Goal: Information Seeking & Learning: Learn about a topic

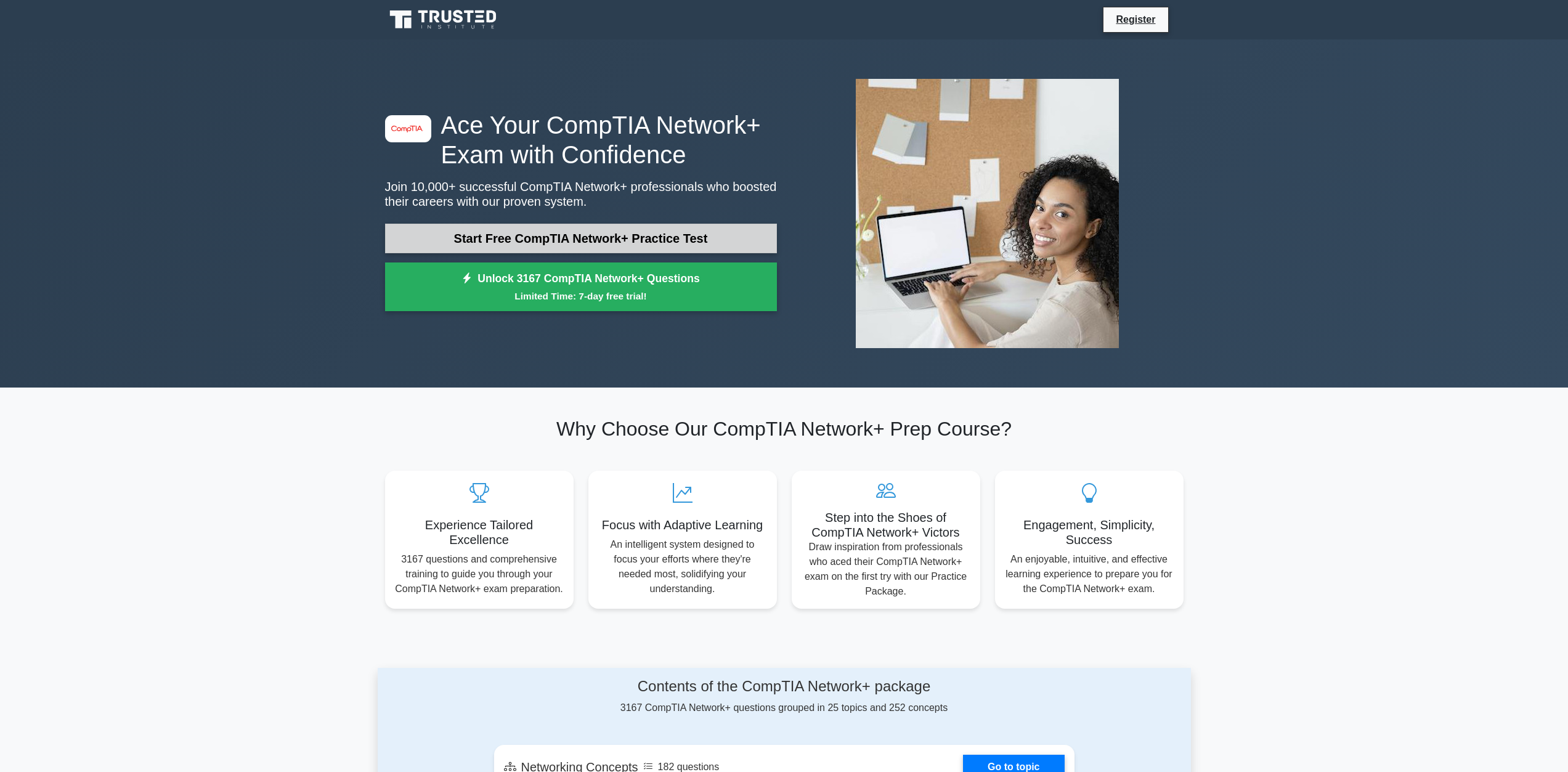
click at [508, 237] on link "Start Free CompTIA Network+ Practice Test" at bounding box center [580, 239] width 392 height 30
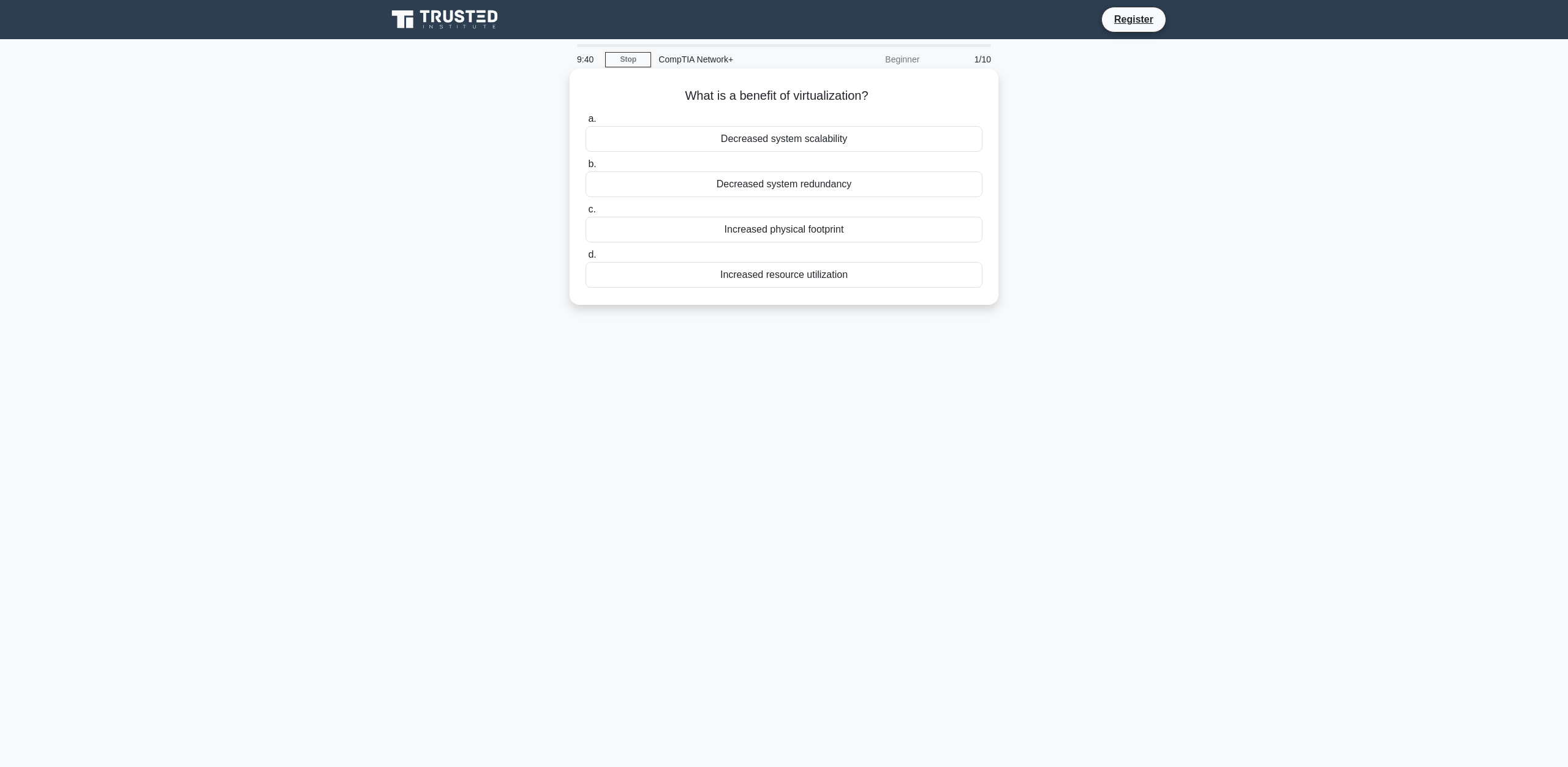
click at [800, 279] on div "Increased resource utilization" at bounding box center [784, 275] width 397 height 26
click at [586, 259] on input "d. Increased resource utilization" at bounding box center [586, 255] width 0 height 8
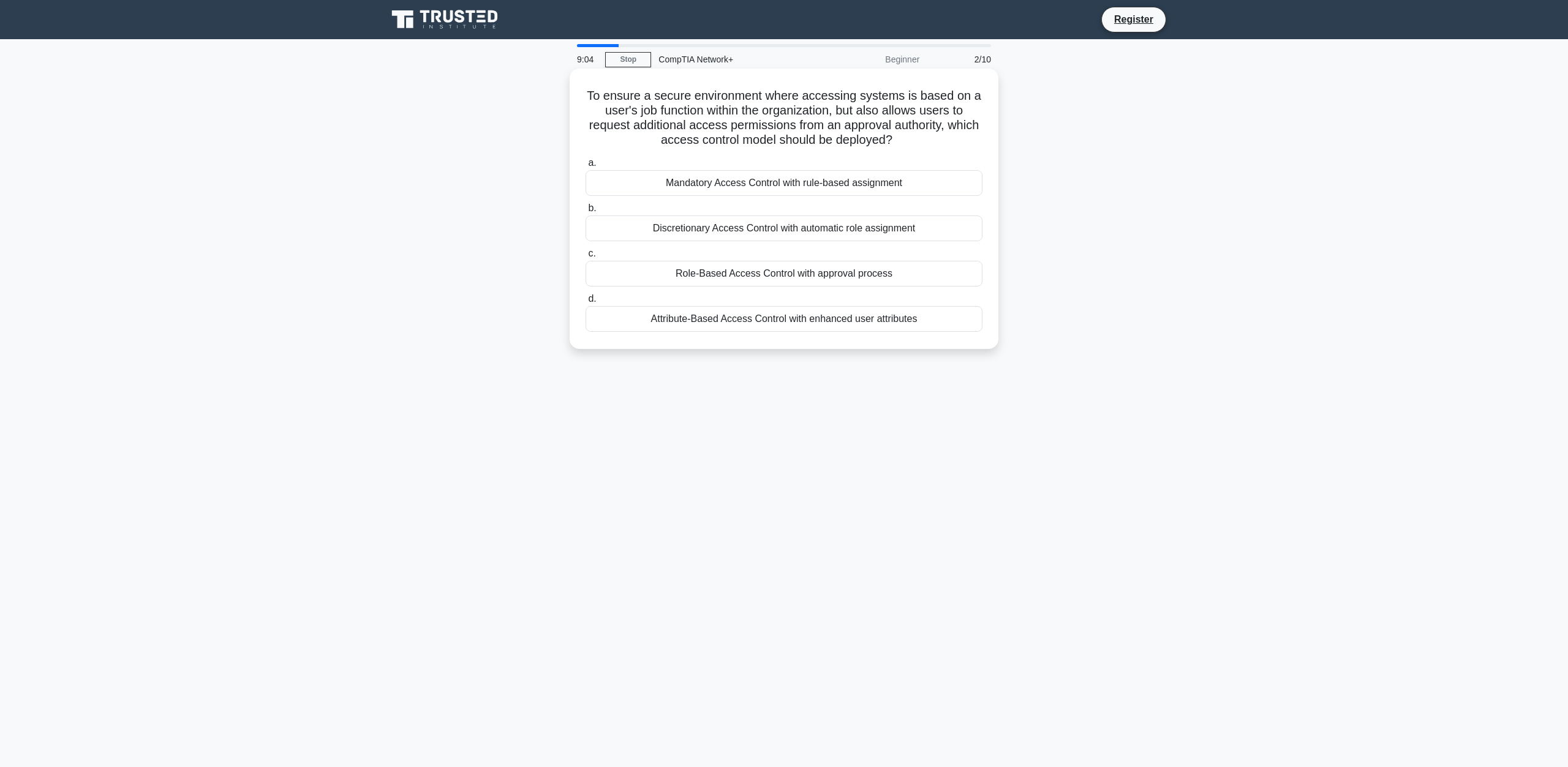
click at [762, 281] on div "Role-Based Access Control with approval process" at bounding box center [784, 273] width 397 height 26
click at [586, 258] on input "c. Role-Based Access Control with approval process" at bounding box center [586, 253] width 0 height 8
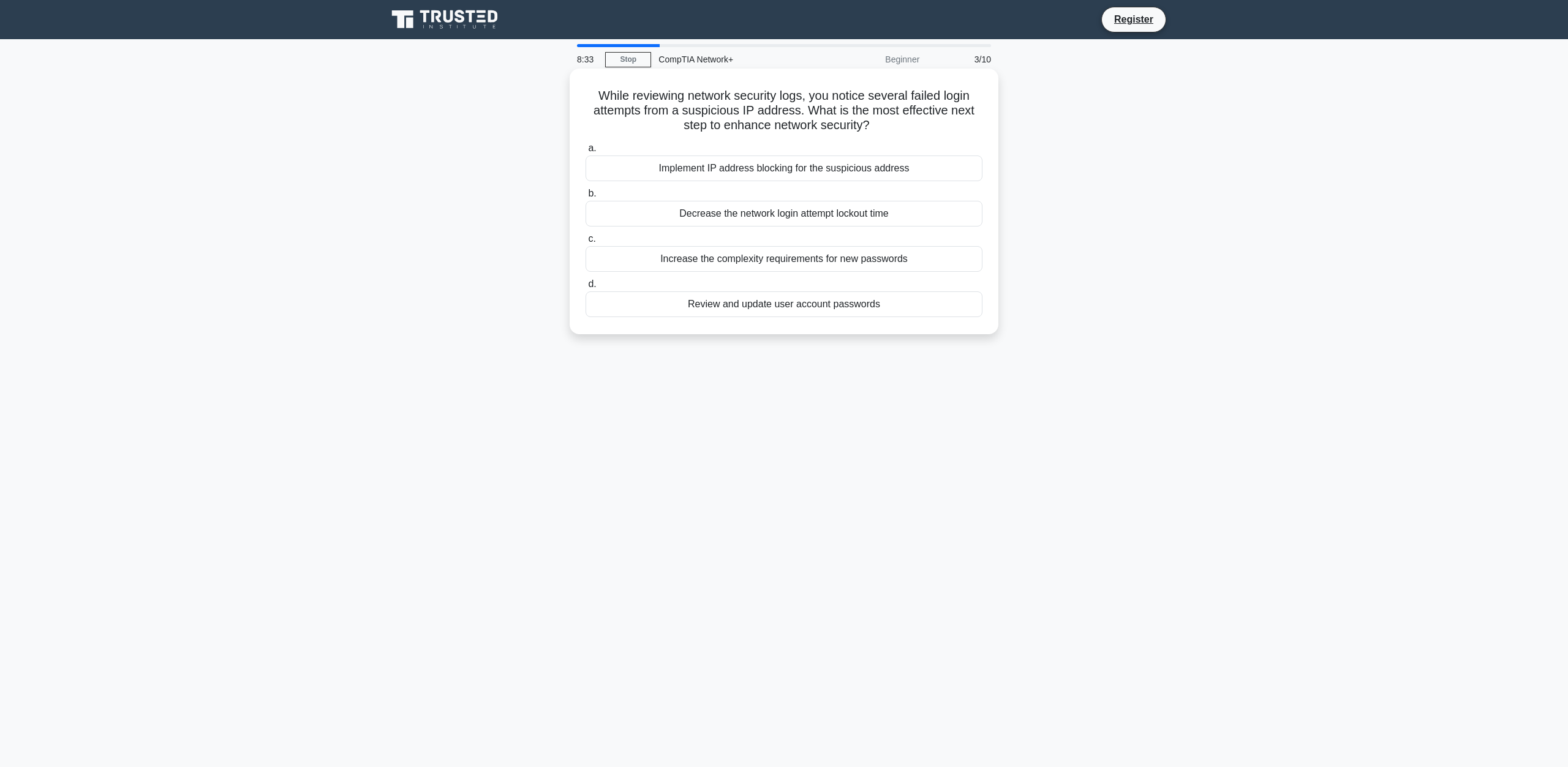
click at [755, 171] on div "Implement IP address blocking for the suspicious address" at bounding box center [784, 168] width 397 height 26
click at [586, 153] on input "a. Implement IP address blocking for the suspicious address" at bounding box center [586, 148] width 0 height 8
click at [780, 214] on div "IPSec Tunneling" at bounding box center [784, 214] width 397 height 26
click at [586, 197] on input "b. IPSec Tunneling" at bounding box center [586, 194] width 0 height 8
click at [769, 263] on div "Implementing DLP and disabling USB ports" at bounding box center [784, 259] width 397 height 26
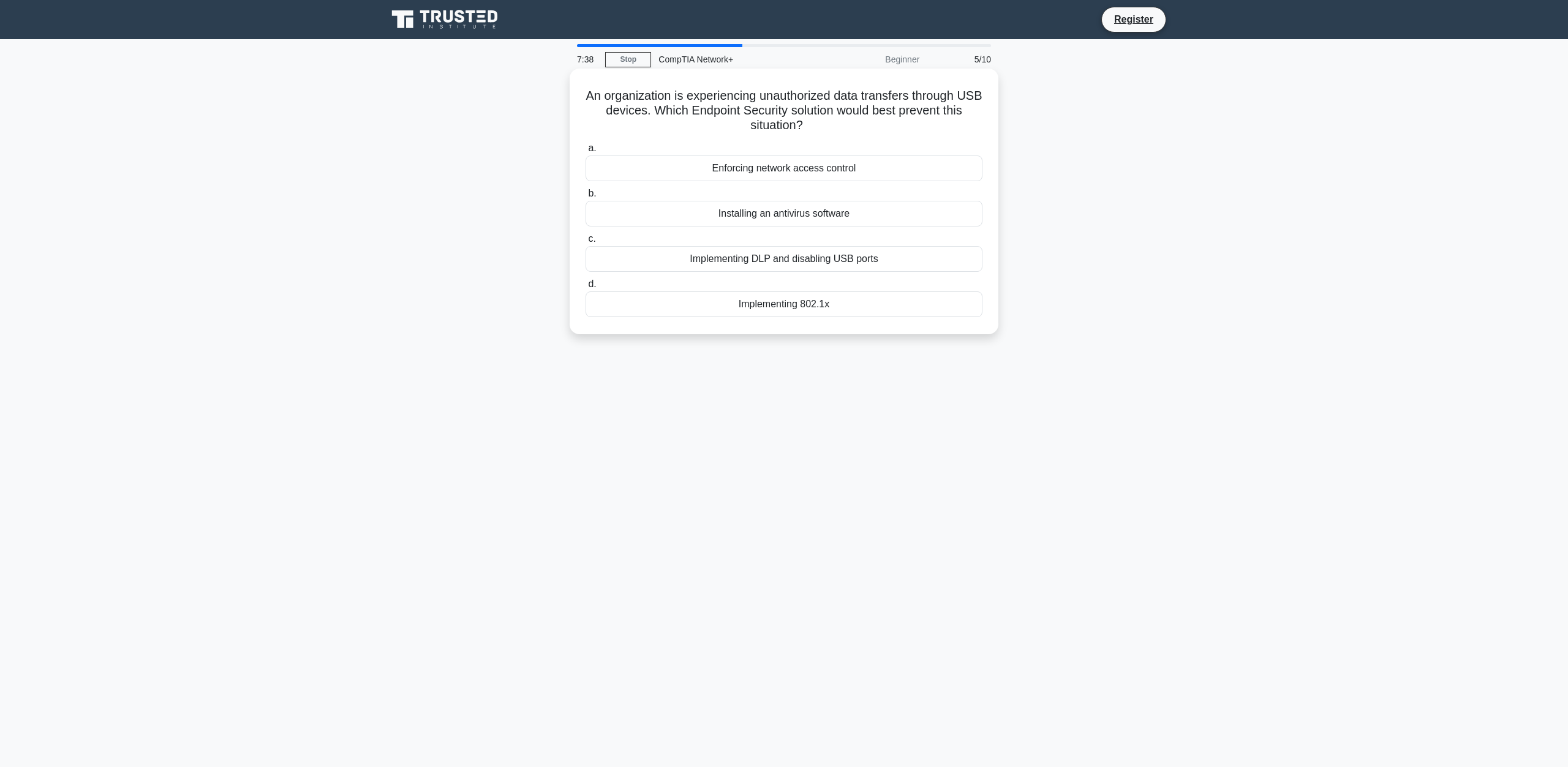
click at [586, 243] on input "c. Implementing DLP and disabling USB ports" at bounding box center [586, 239] width 0 height 8
click at [772, 181] on div "Implement additional Ethernet hubs" at bounding box center [784, 168] width 397 height 26
click at [586, 153] on input "a. Implement additional Ethernet hubs" at bounding box center [586, 148] width 0 height 8
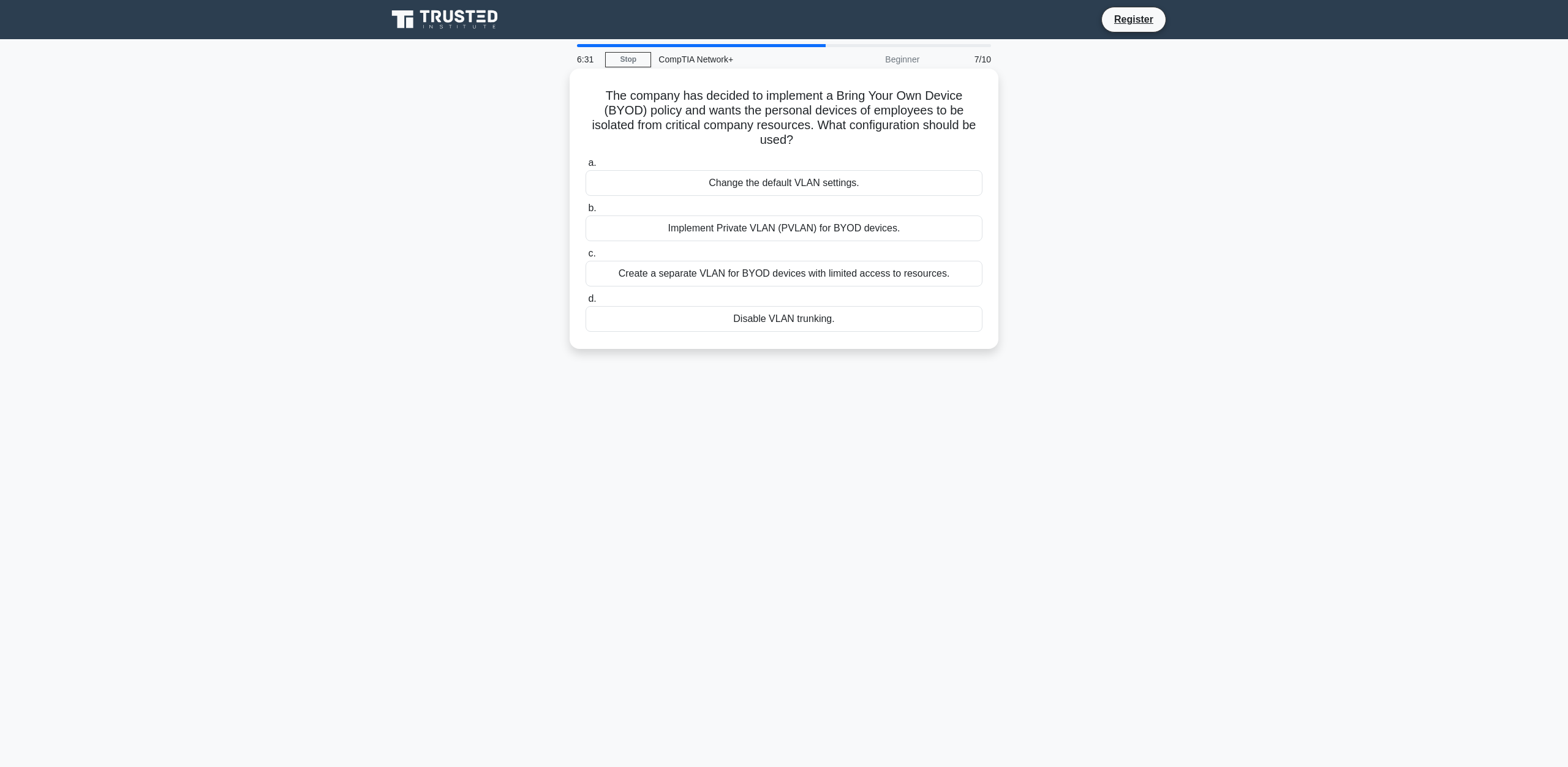
click at [787, 275] on div "Create a separate VLAN for BYOD devices with limited access to resources." at bounding box center [784, 273] width 397 height 26
click at [586, 258] on input "c. Create a separate VLAN for BYOD devices with limited access to resources." at bounding box center [586, 253] width 0 height 8
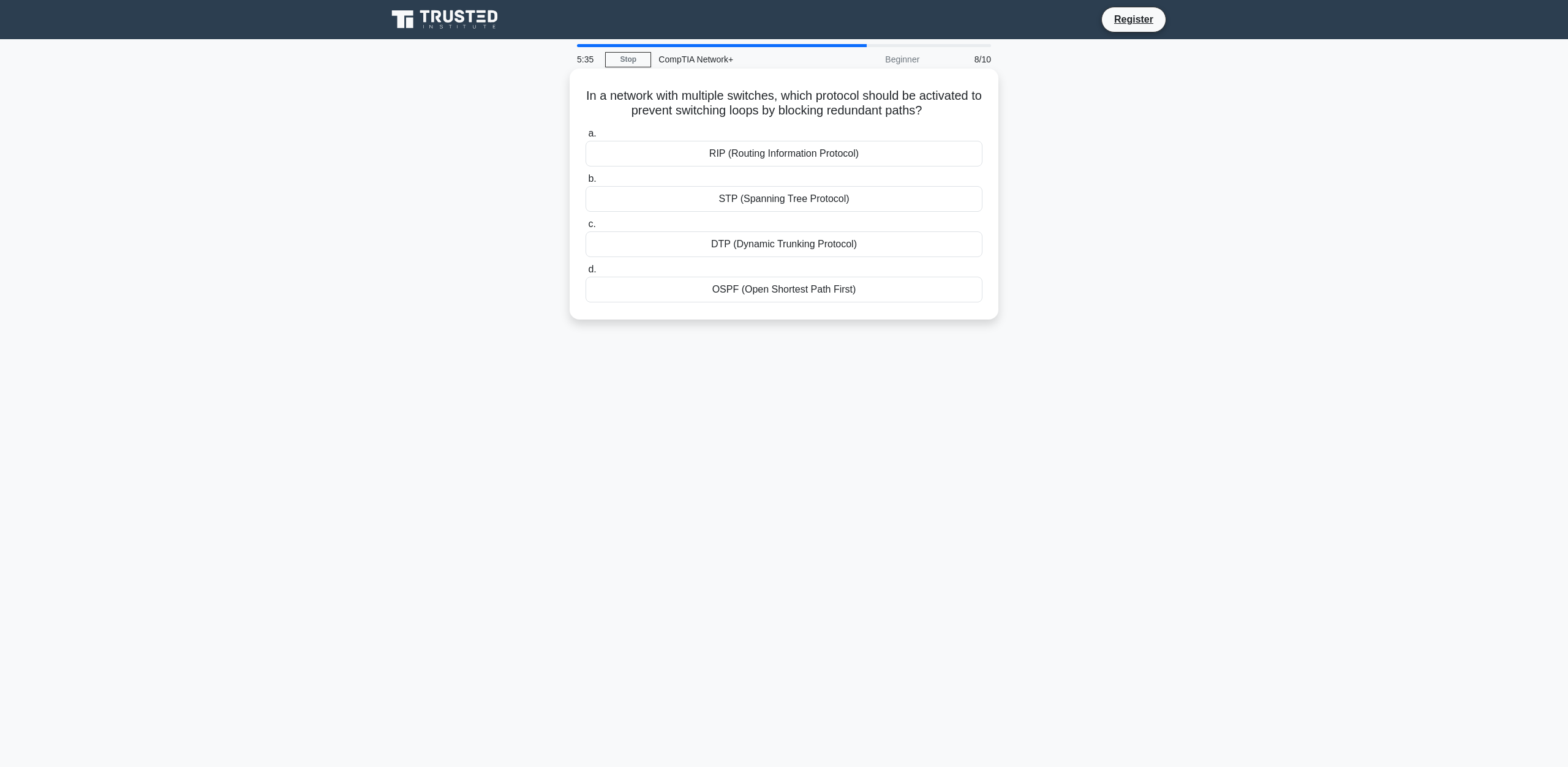
click at [777, 295] on div "OSPF (Open Shortest Path First)" at bounding box center [784, 290] width 397 height 26
click at [586, 274] on input "d. OSPF (Open Shortest Path First)" at bounding box center [586, 270] width 0 height 8
click at [789, 154] on div "Redundant load balancers with failover" at bounding box center [784, 153] width 397 height 26
click at [586, 138] on input "a. Redundant load balancers with failover" at bounding box center [586, 133] width 0 height 8
click at [825, 154] on div "Utilize a geographically redundant IaaS provider and regularly back up data" at bounding box center [784, 153] width 397 height 26
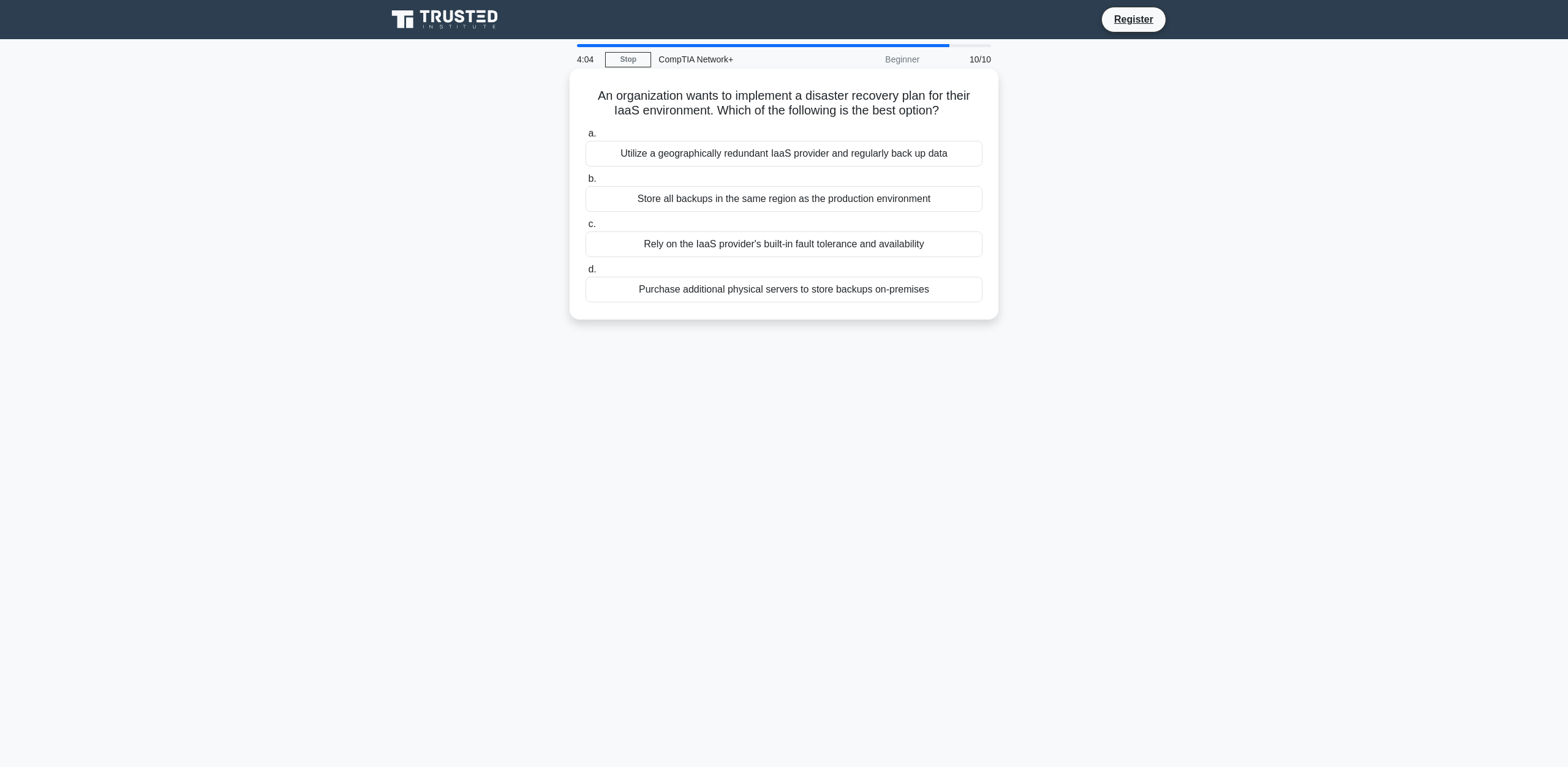
click at [586, 138] on input "a. Utilize a geographically redundant IaaS provider and regularly back up data" at bounding box center [586, 133] width 0 height 8
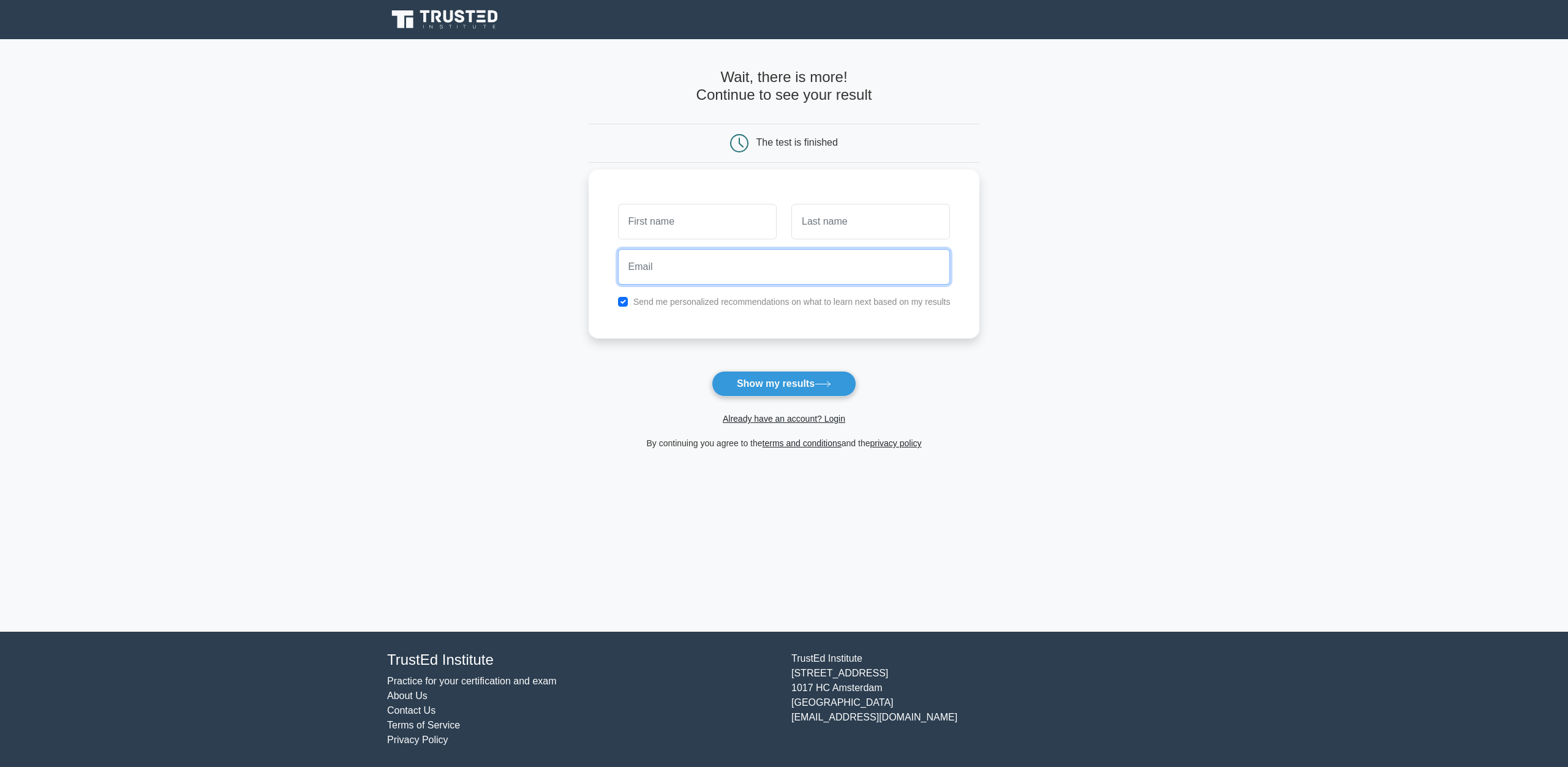
click at [667, 270] on input "email" at bounding box center [784, 267] width 332 height 35
type input "[EMAIL_ADDRESS][DOMAIN_NAME]"
click at [664, 223] on input "text" at bounding box center [697, 222] width 158 height 35
type input "Brendon"
click at [820, 231] on input "text" at bounding box center [870, 222] width 158 height 35
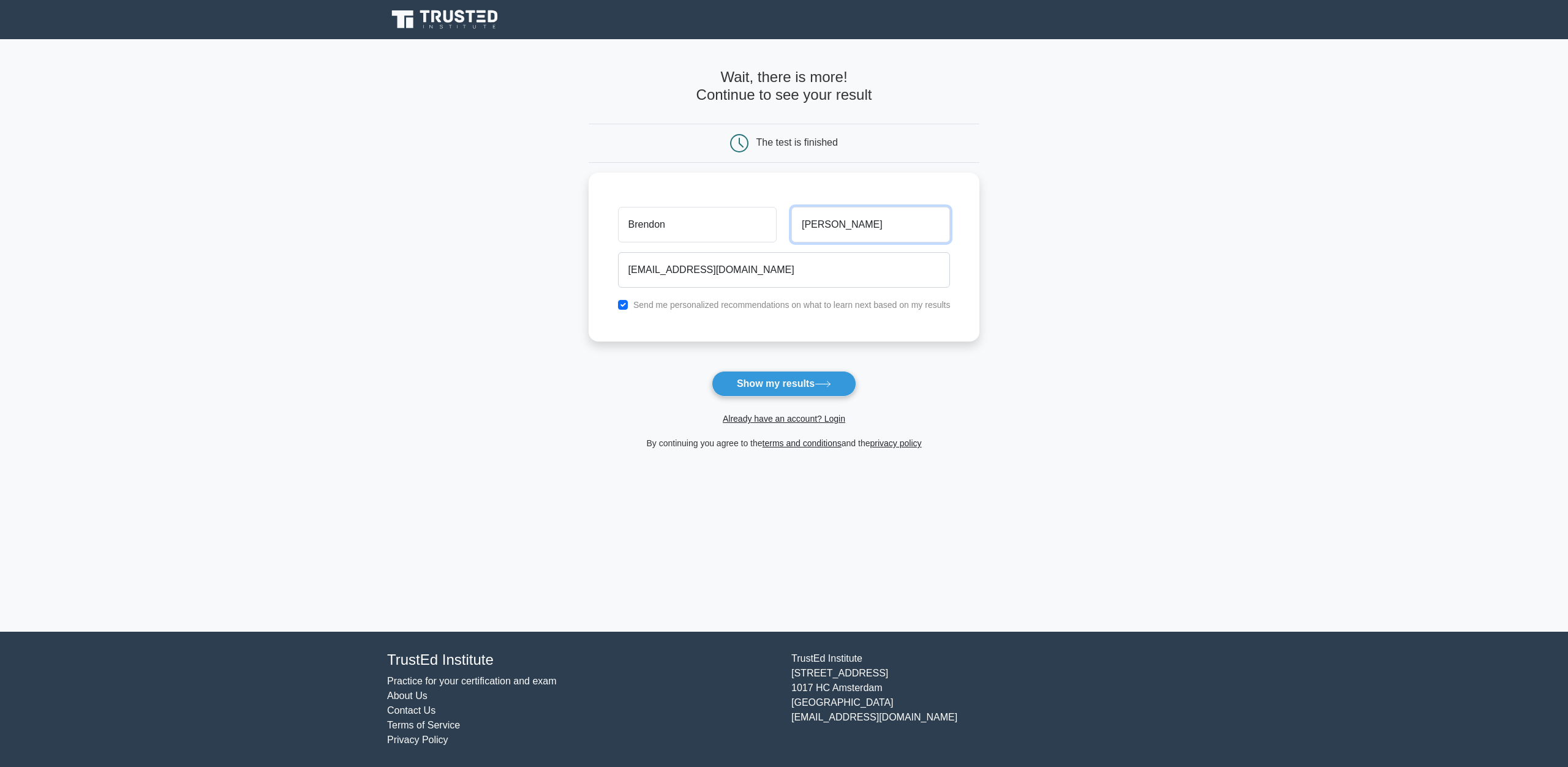
type input "Timmons"
click at [799, 386] on button "Show my results" at bounding box center [784, 384] width 144 height 26
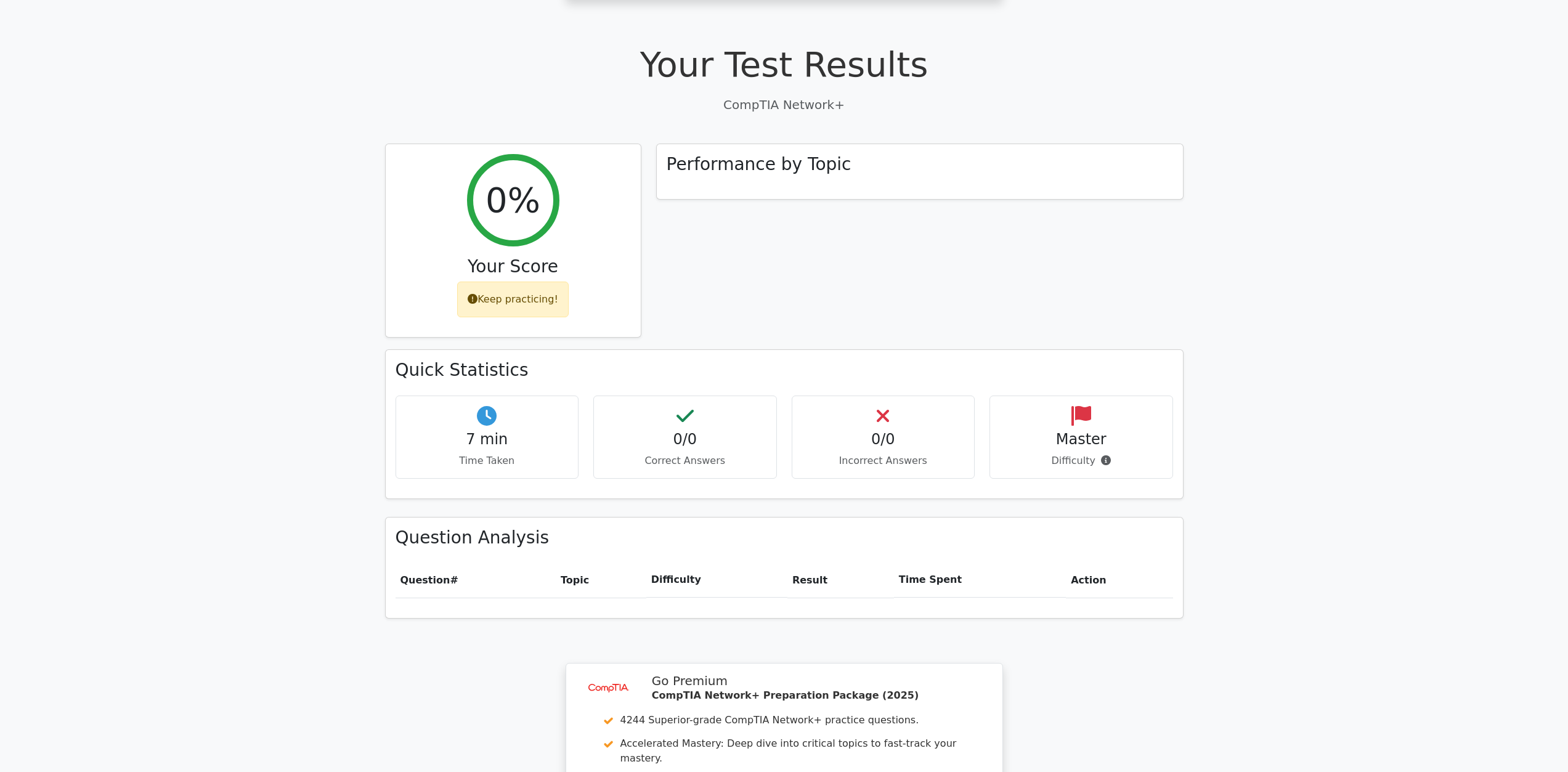
scroll to position [370, 0]
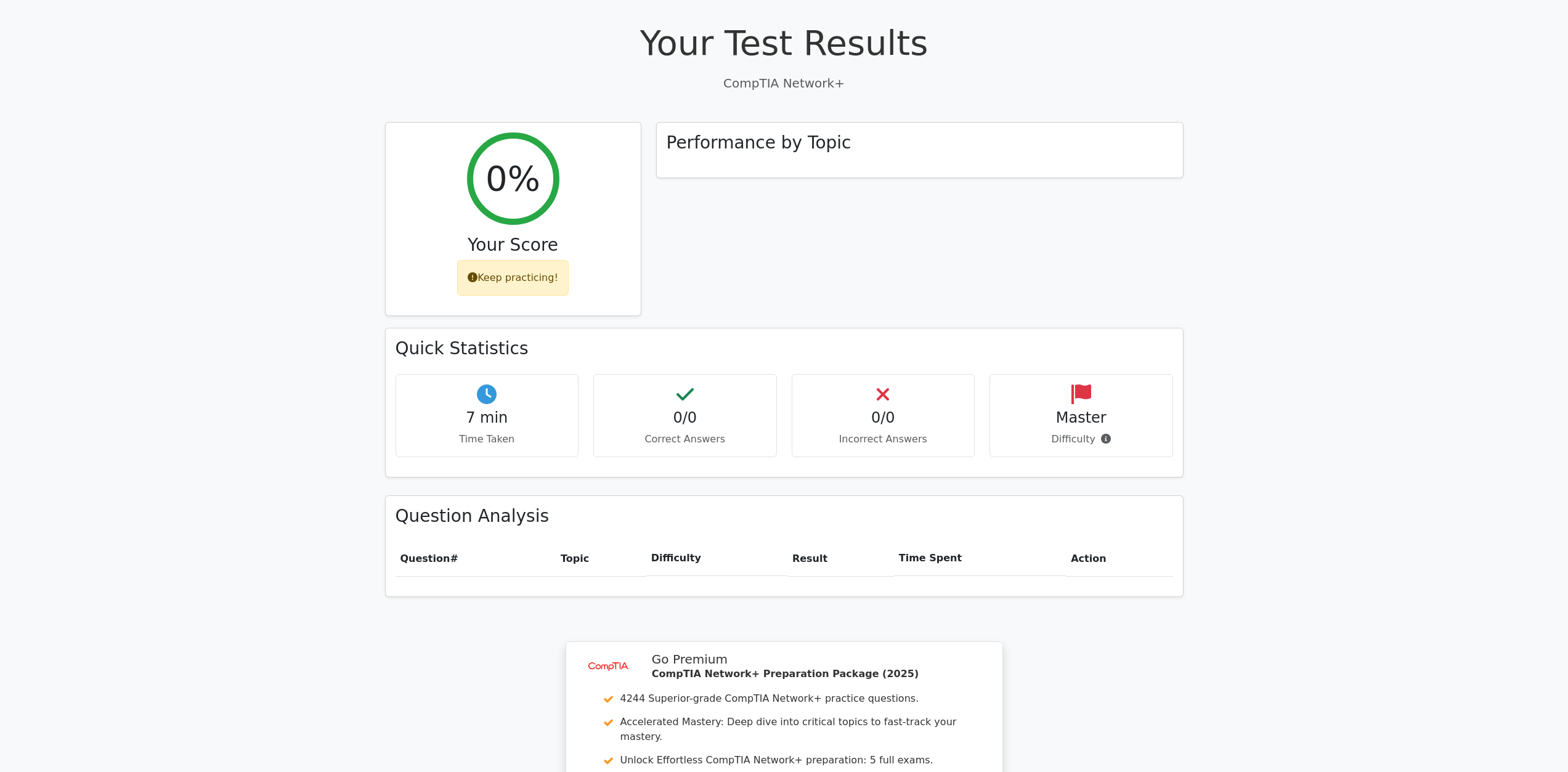
click at [690, 432] on p "Correct Answers" at bounding box center [685, 440] width 162 height 15
click at [896, 432] on p "Incorrect Answers" at bounding box center [883, 440] width 162 height 15
click at [1100, 390] on div at bounding box center [1102, 390] width 8 height 4
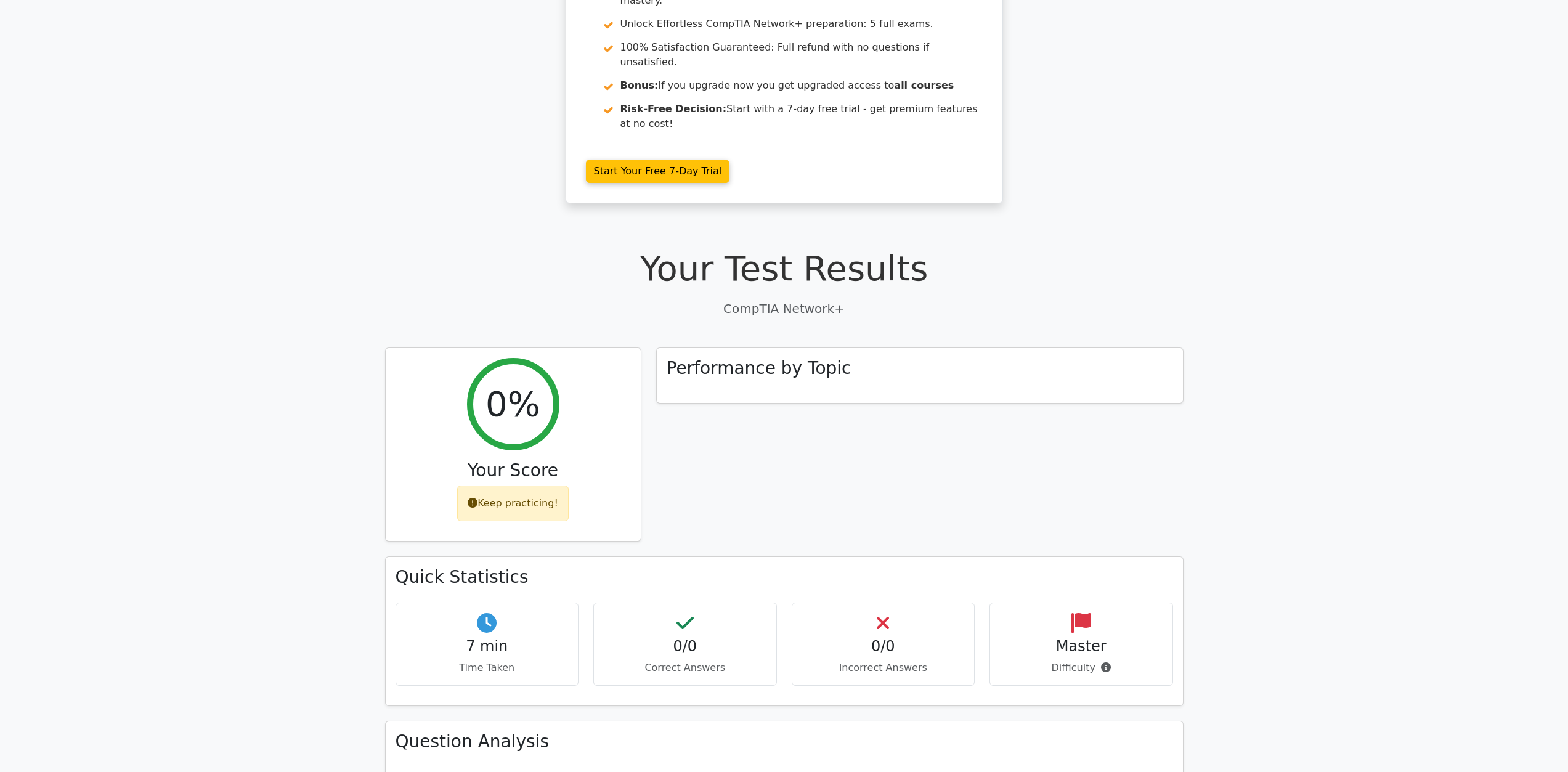
scroll to position [309, 0]
